Goal: Communication & Community: Answer question/provide support

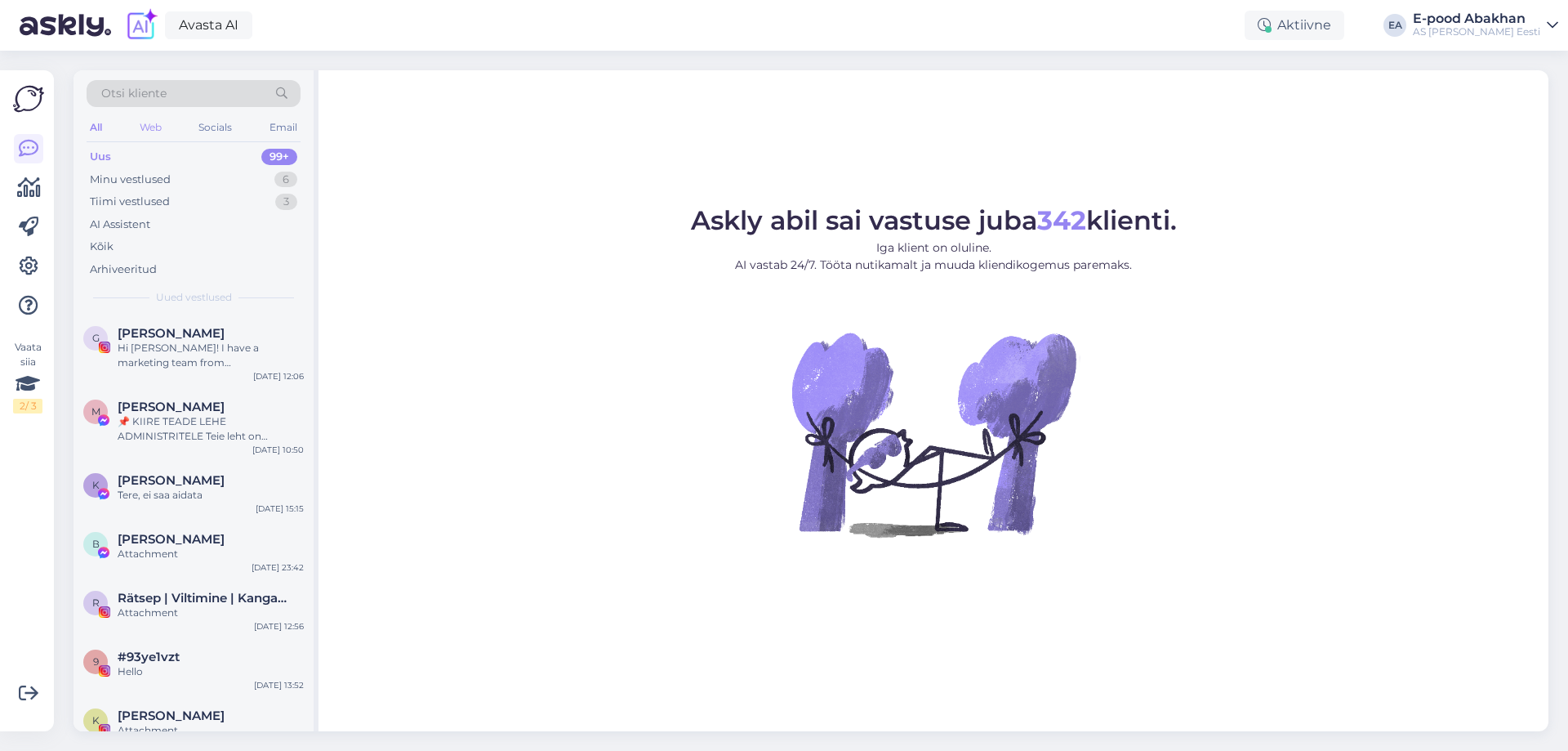
click at [147, 124] on div "Web" at bounding box center [150, 126] width 29 height 21
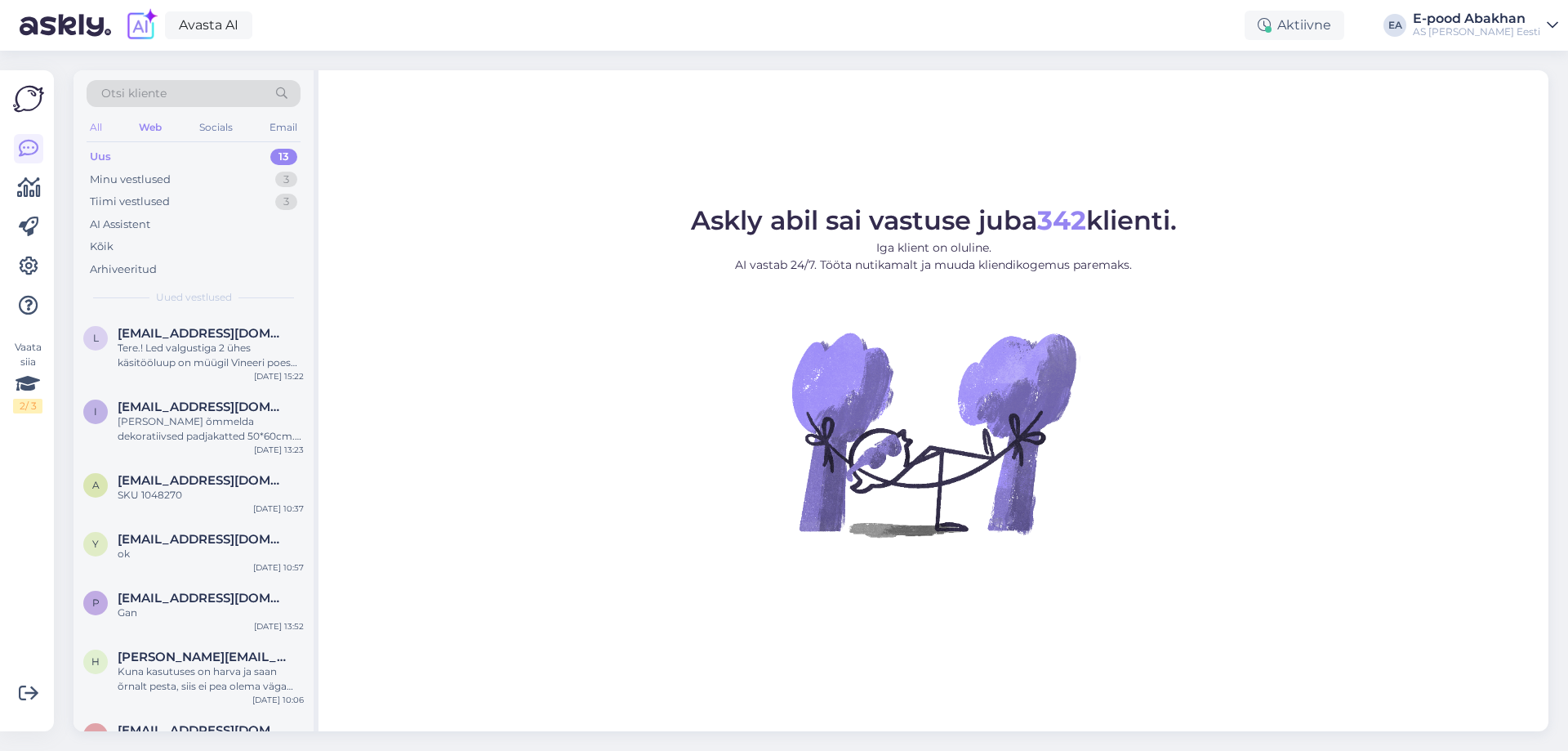
click at [94, 126] on div "All" at bounding box center [96, 126] width 19 height 21
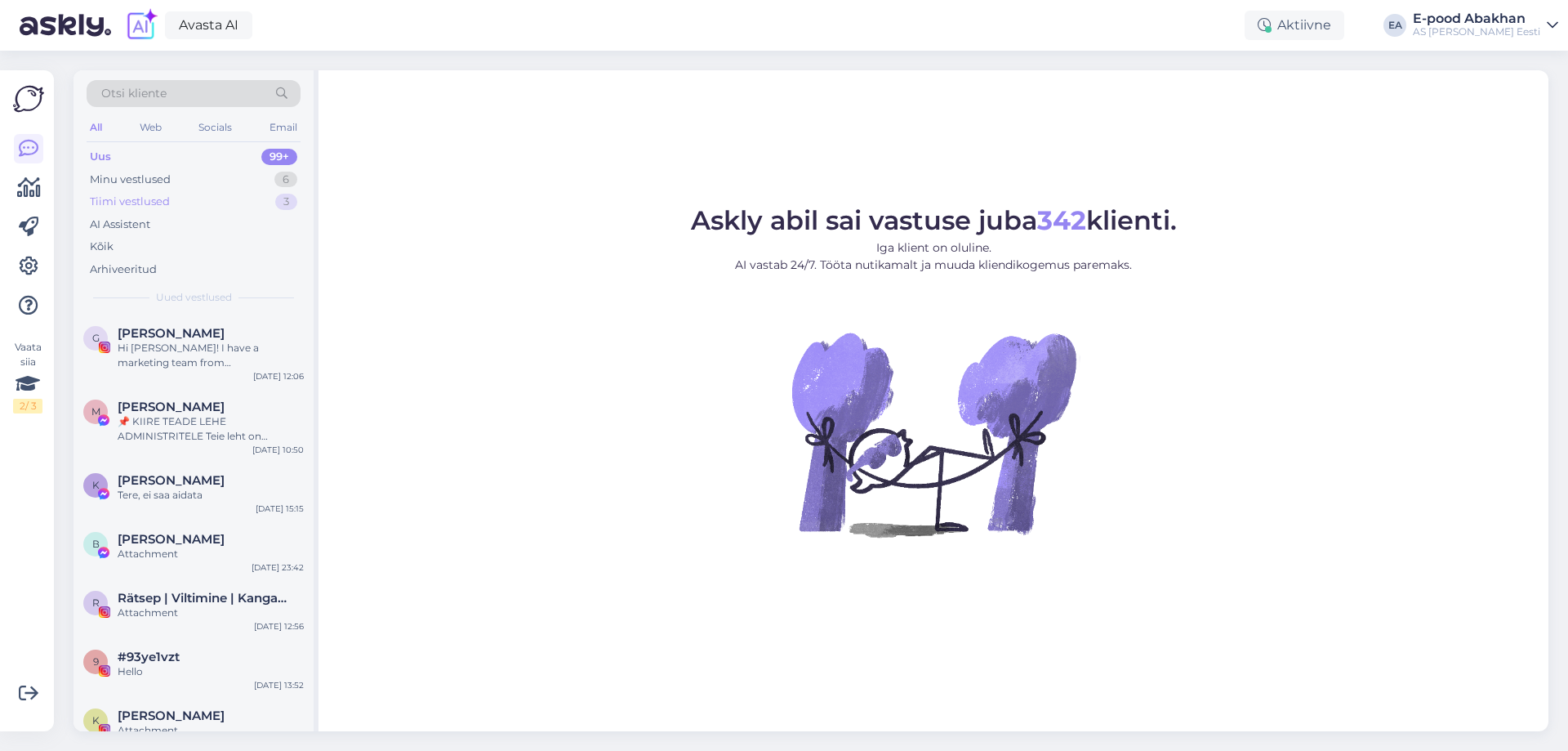
click at [176, 193] on div "Tiimi vestlused 3" at bounding box center [193, 201] width 214 height 23
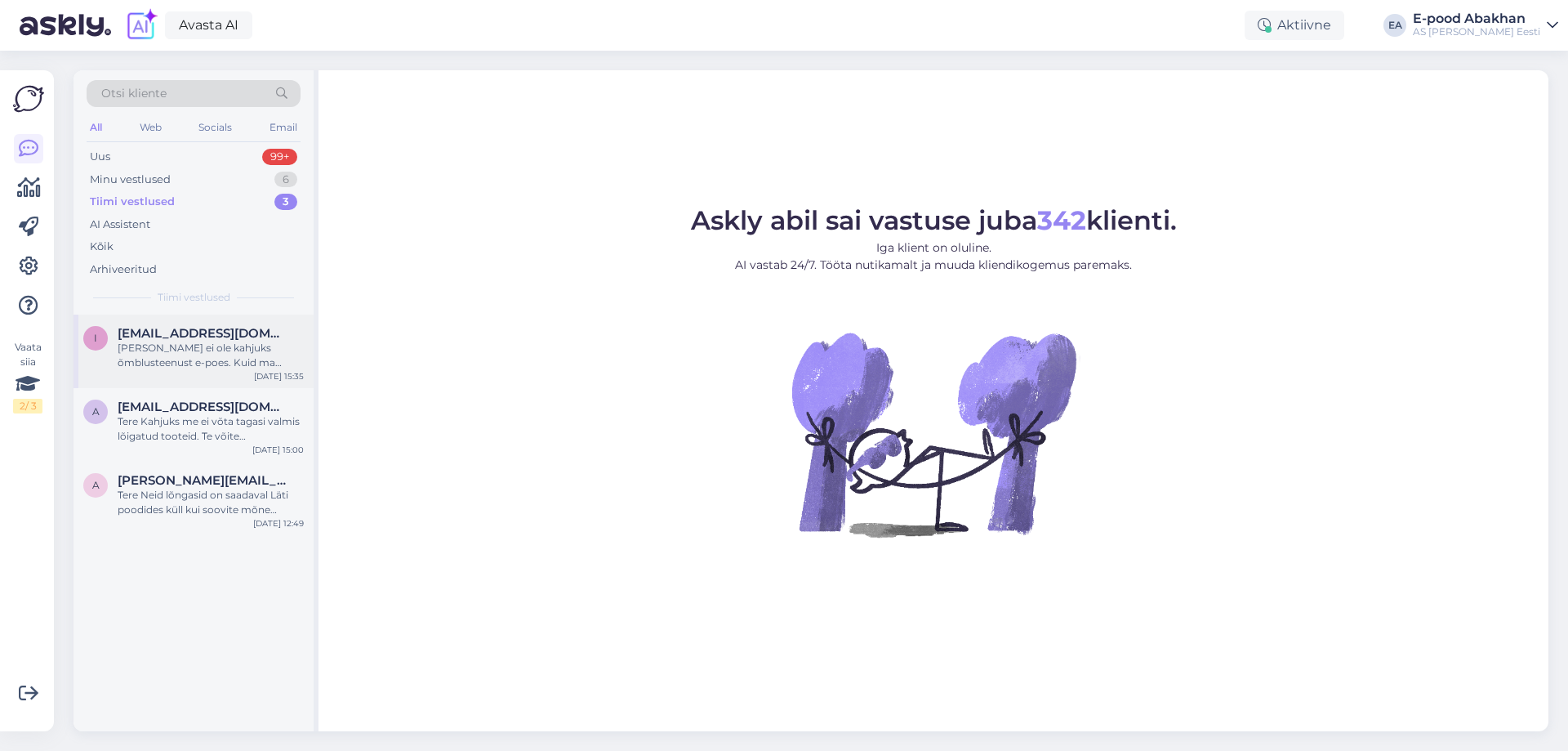
click at [233, 365] on div "Tere Meil ei ole kahjuks õmblusteenust e-poes. Kuid ma loodan et Te leiate kell…" at bounding box center [210, 356] width 186 height 30
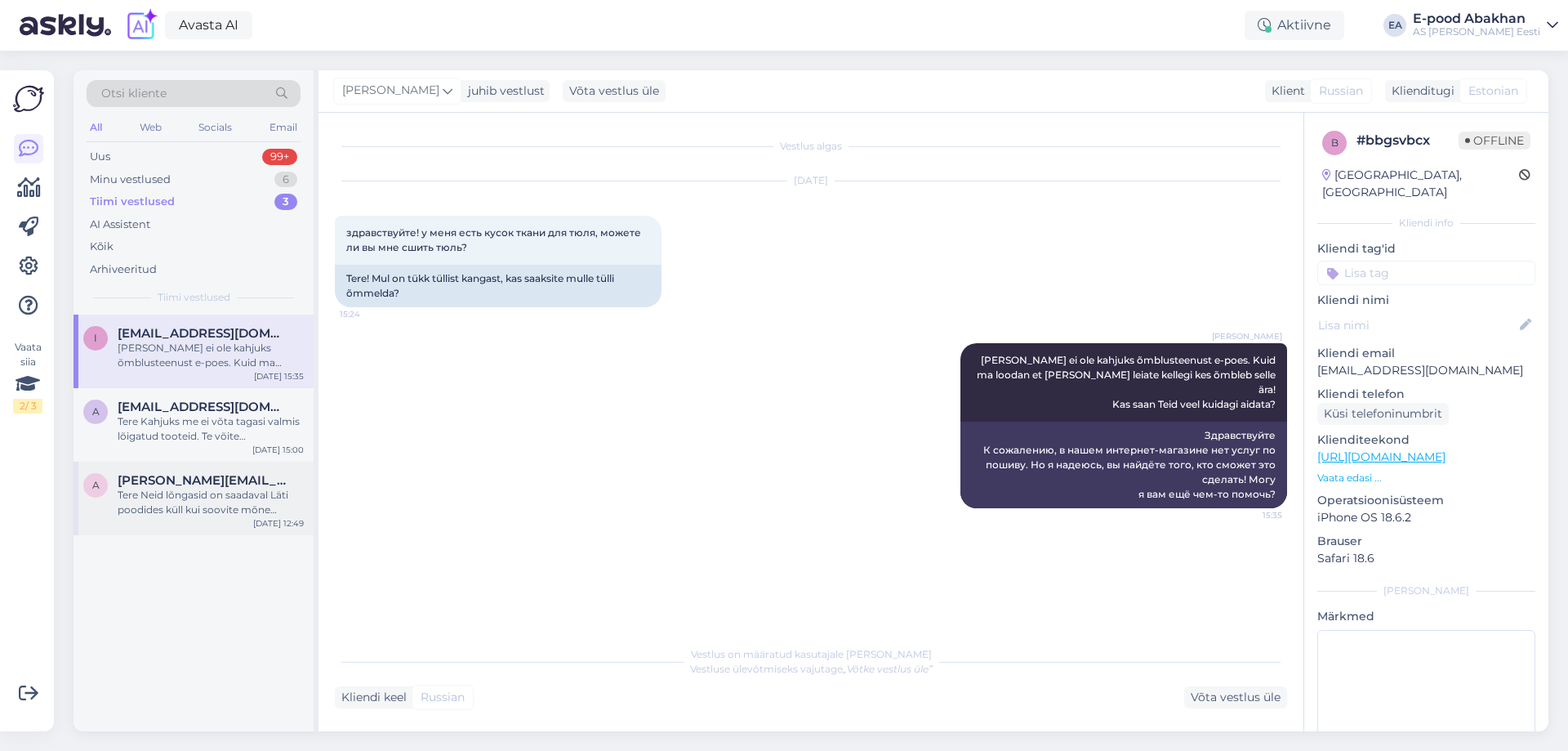
click at [257, 534] on div "a annaleonardovna@gmail.com Tere Neid lõngasid on saadaval Läti poodides küll k…" at bounding box center [193, 498] width 240 height 74
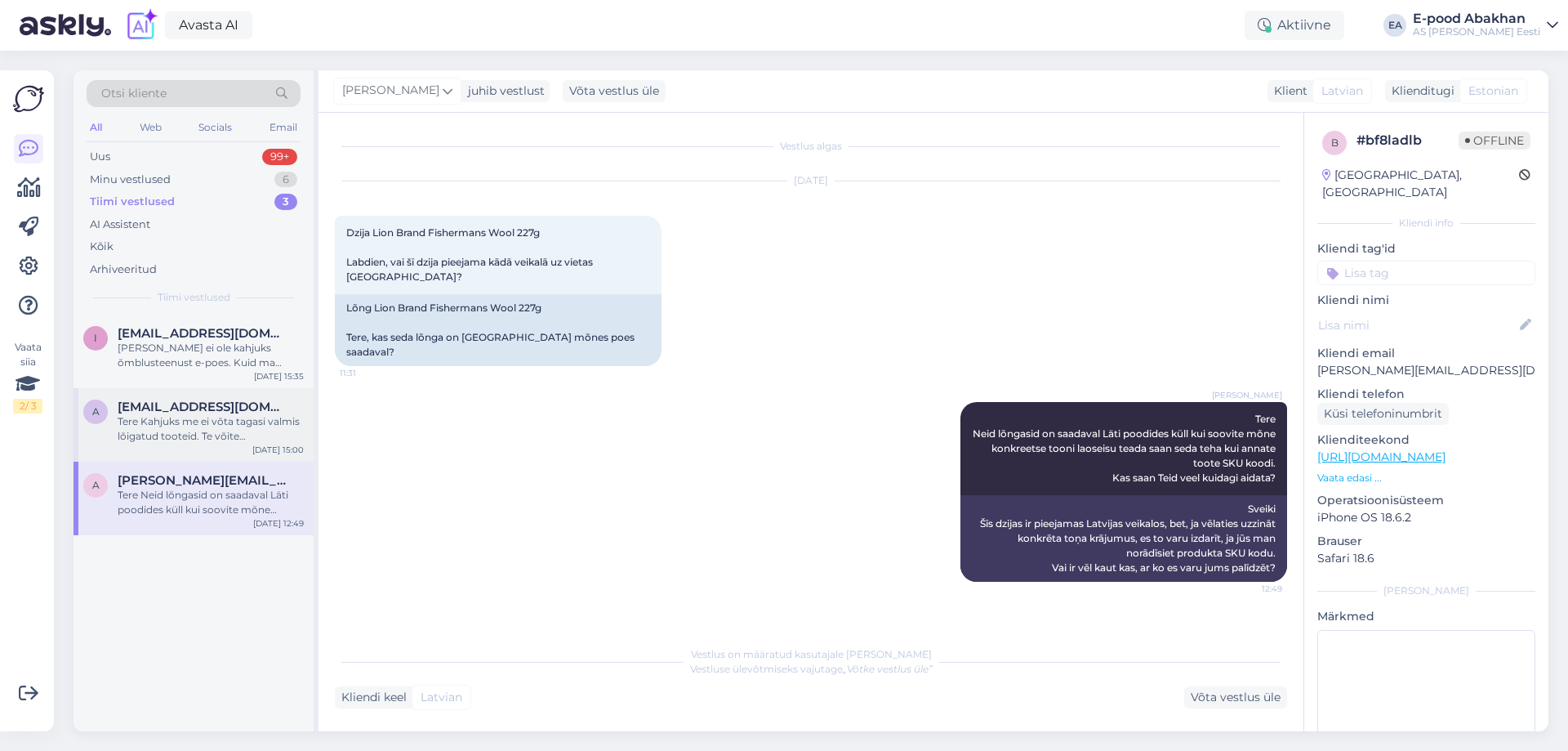
click at [165, 436] on div "Tere Kahjuks me ei võta tagasi valmis lõigatud tooteid. Te võite Mustika keskus…" at bounding box center [210, 429] width 186 height 30
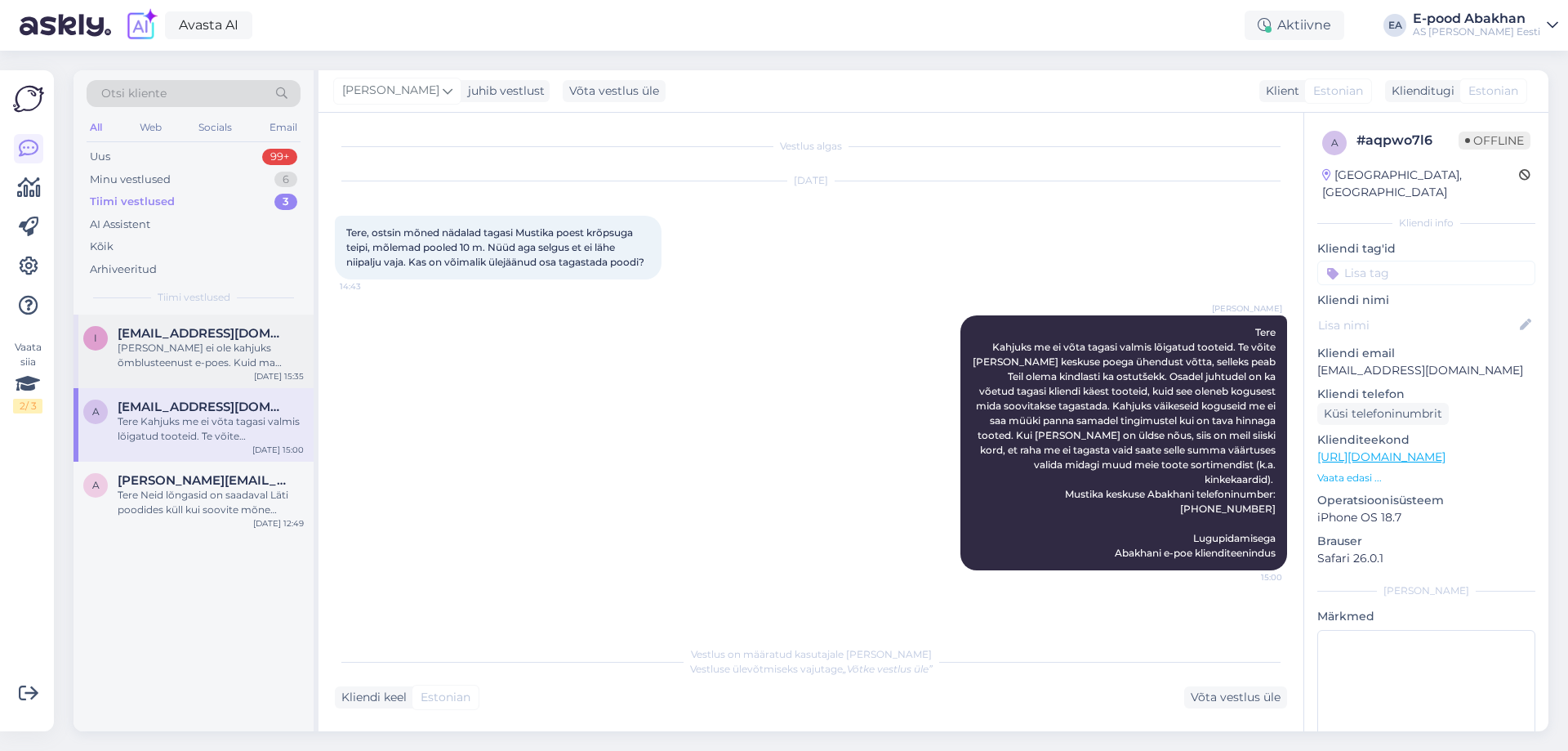
click at [167, 351] on div "Tere Meil ei ole kahjuks õmblusteenust e-poes. Kuid ma loodan et Te leiate kell…" at bounding box center [210, 356] width 186 height 30
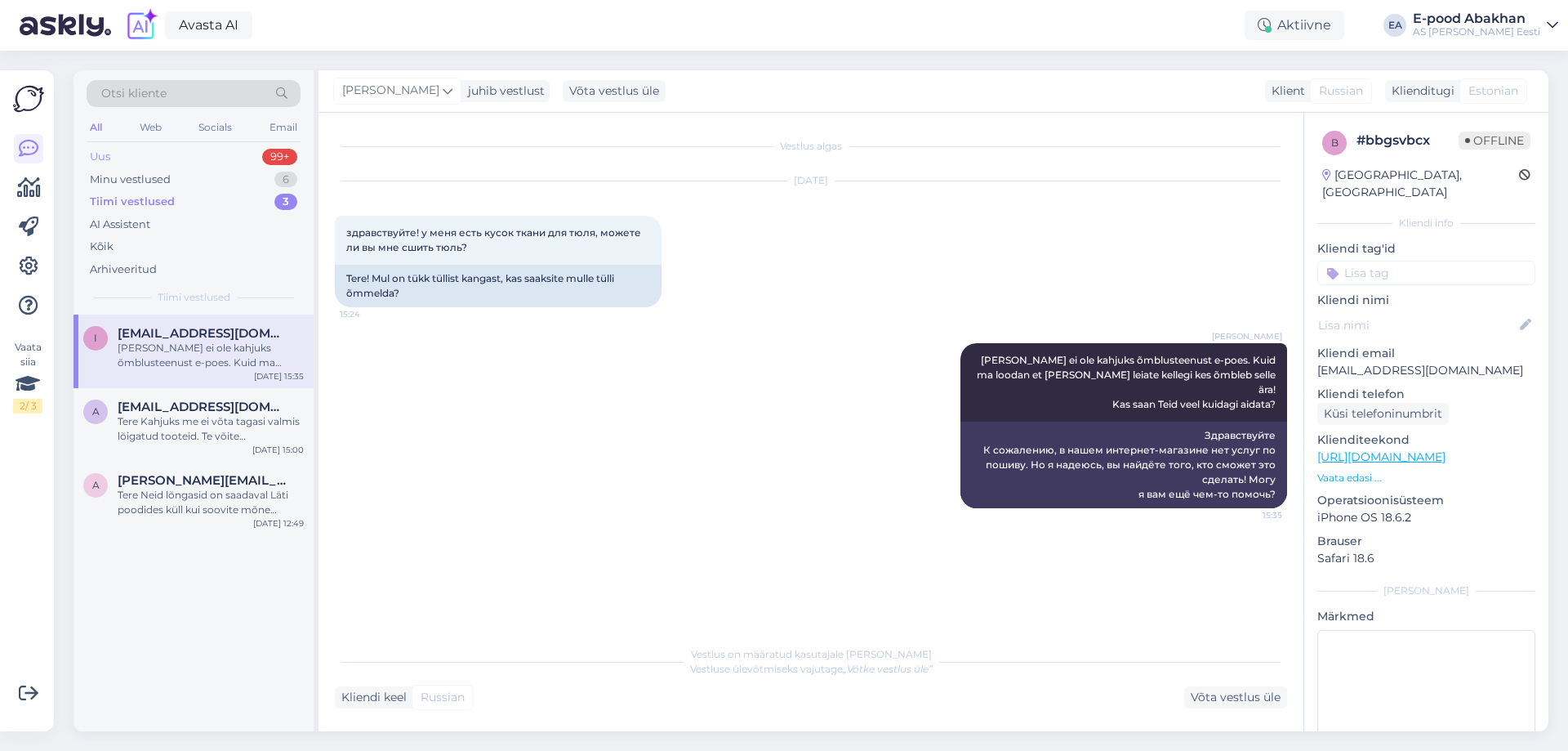
click at [179, 149] on div "Uus 99+" at bounding box center [193, 156] width 214 height 23
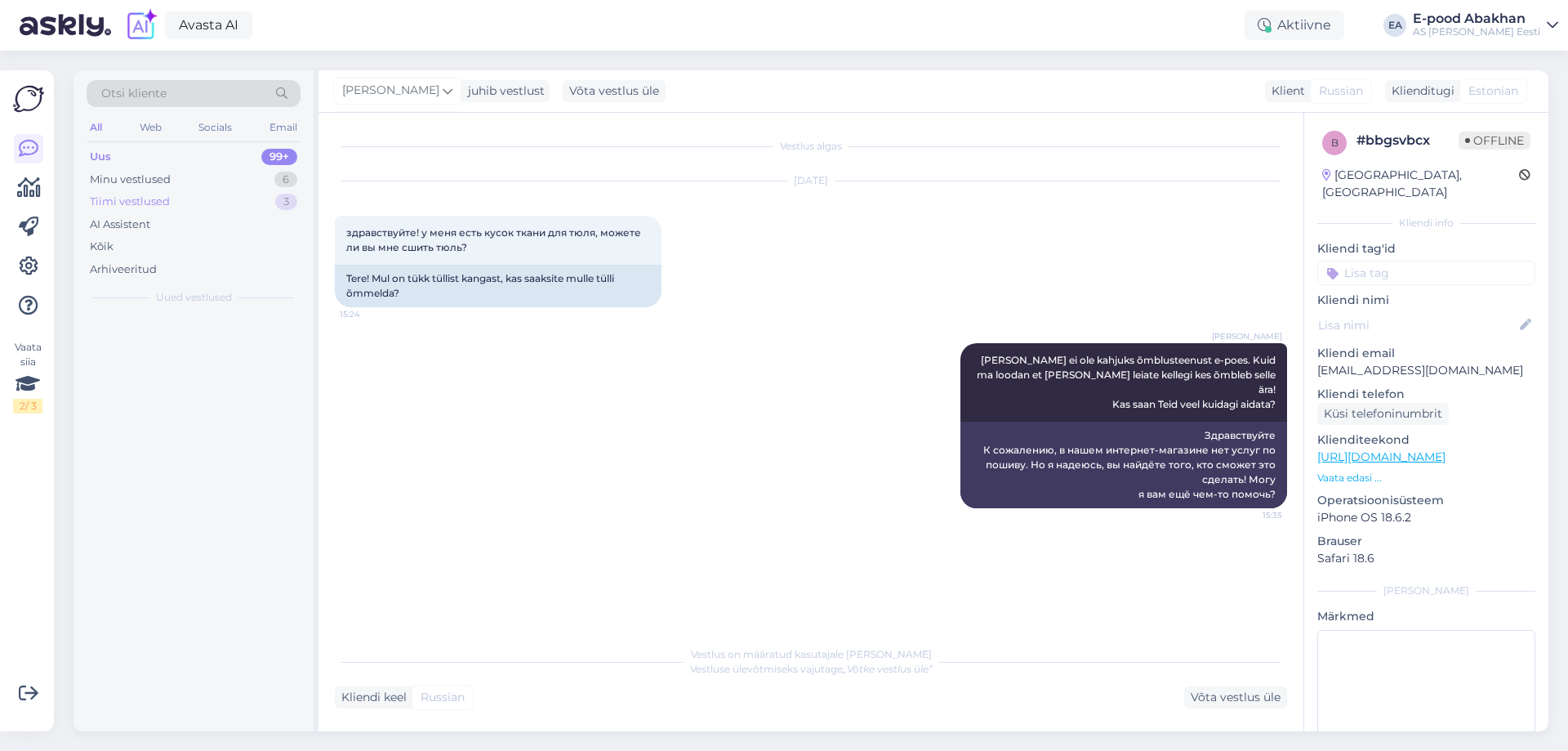
click at [98, 120] on div "All" at bounding box center [96, 126] width 19 height 21
